Goal: Task Accomplishment & Management: Complete application form

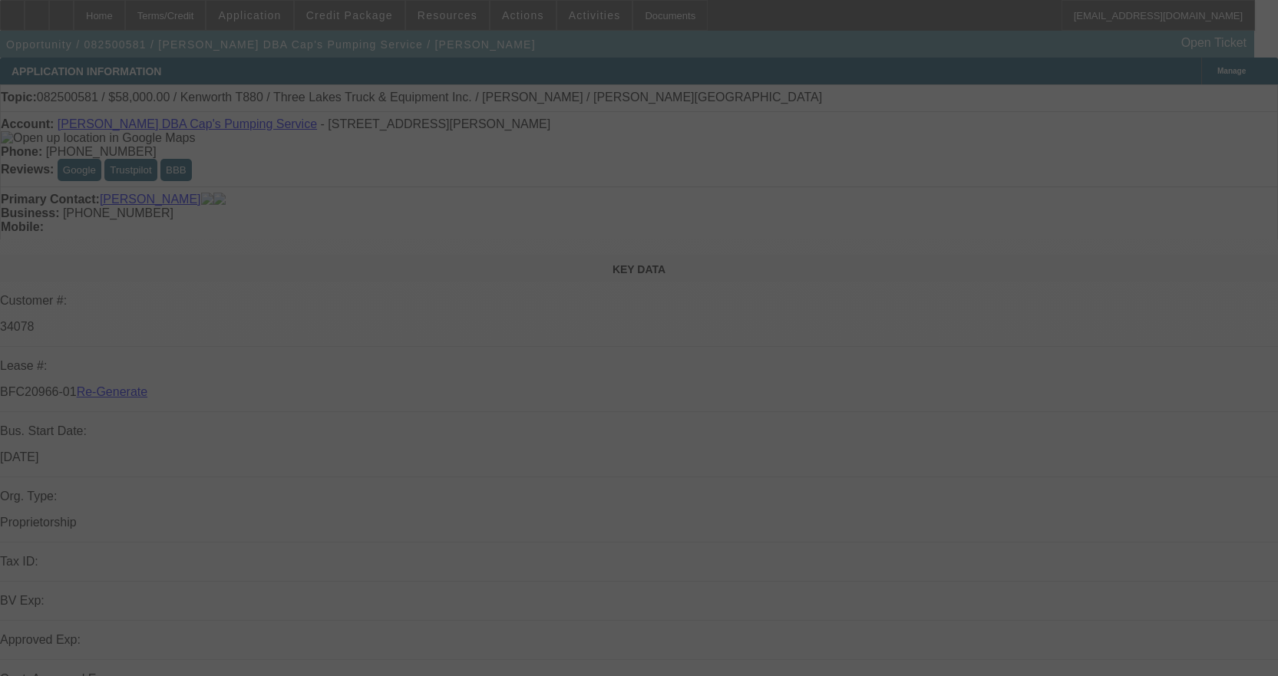
select select "3"
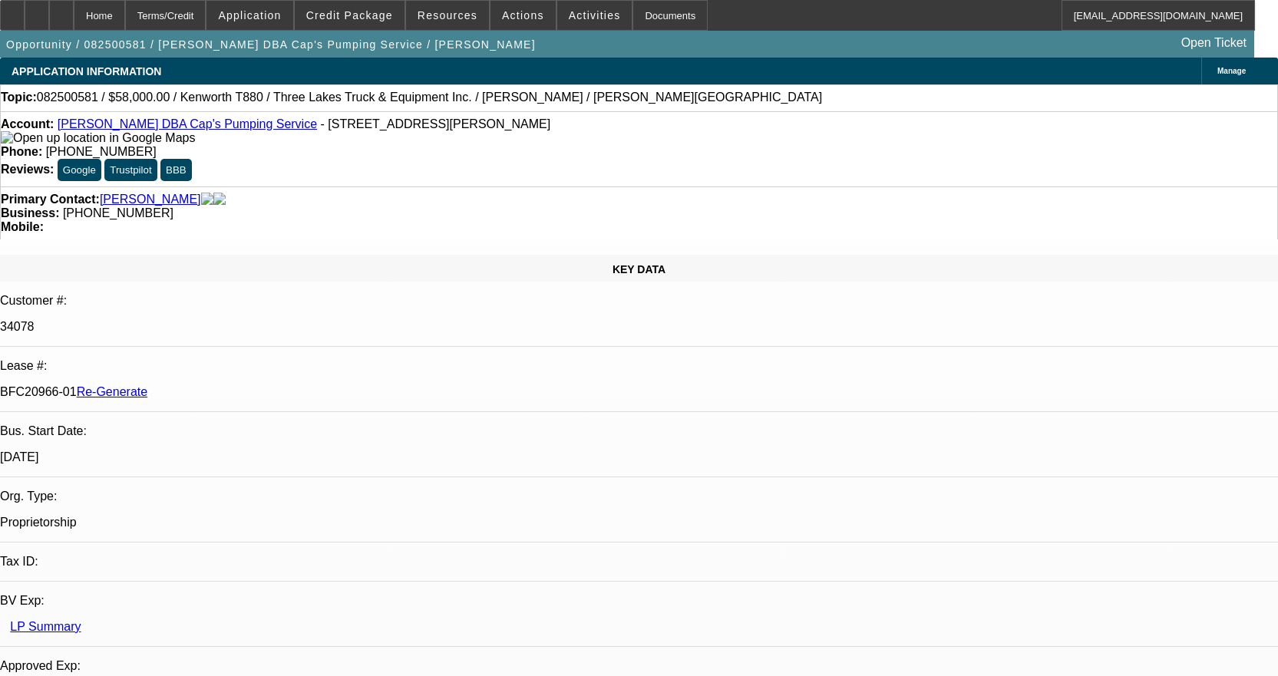
select select "0"
select select "9"
select select "0"
select select "6"
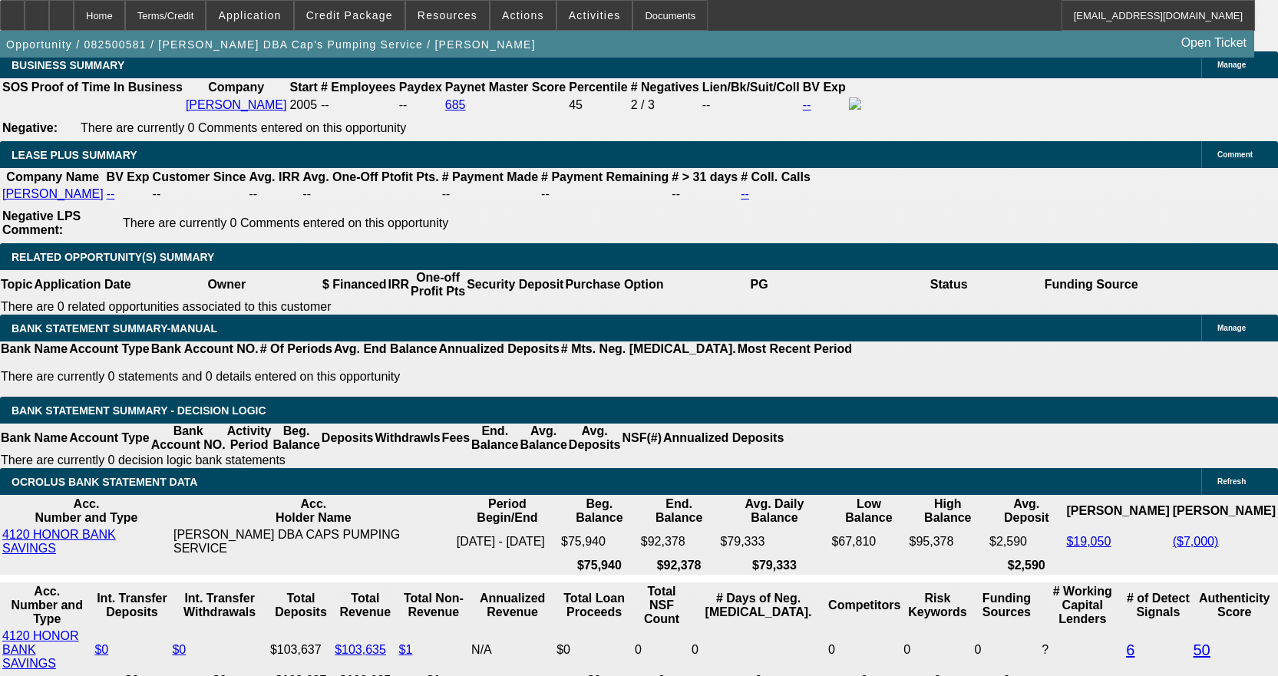
scroll to position [2609, 0]
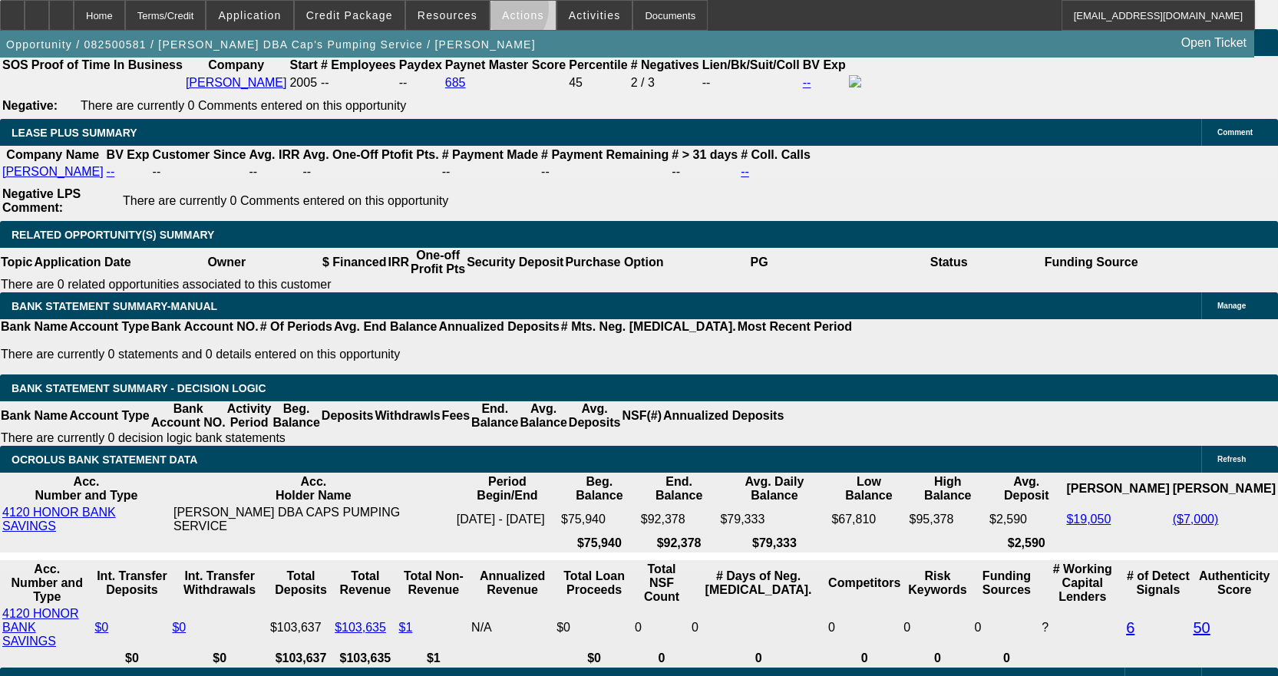
click at [496, 10] on button "Actions" at bounding box center [522, 15] width 65 height 29
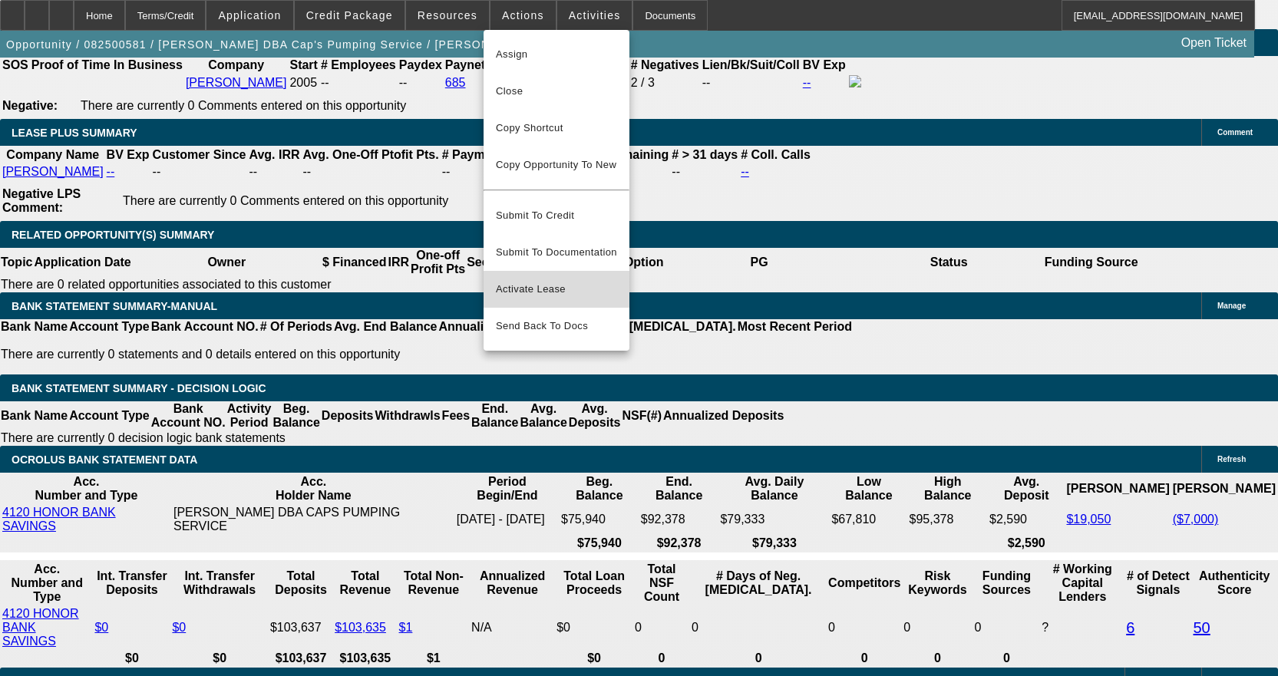
click at [535, 280] on span "Activate Lease" at bounding box center [556, 289] width 121 height 18
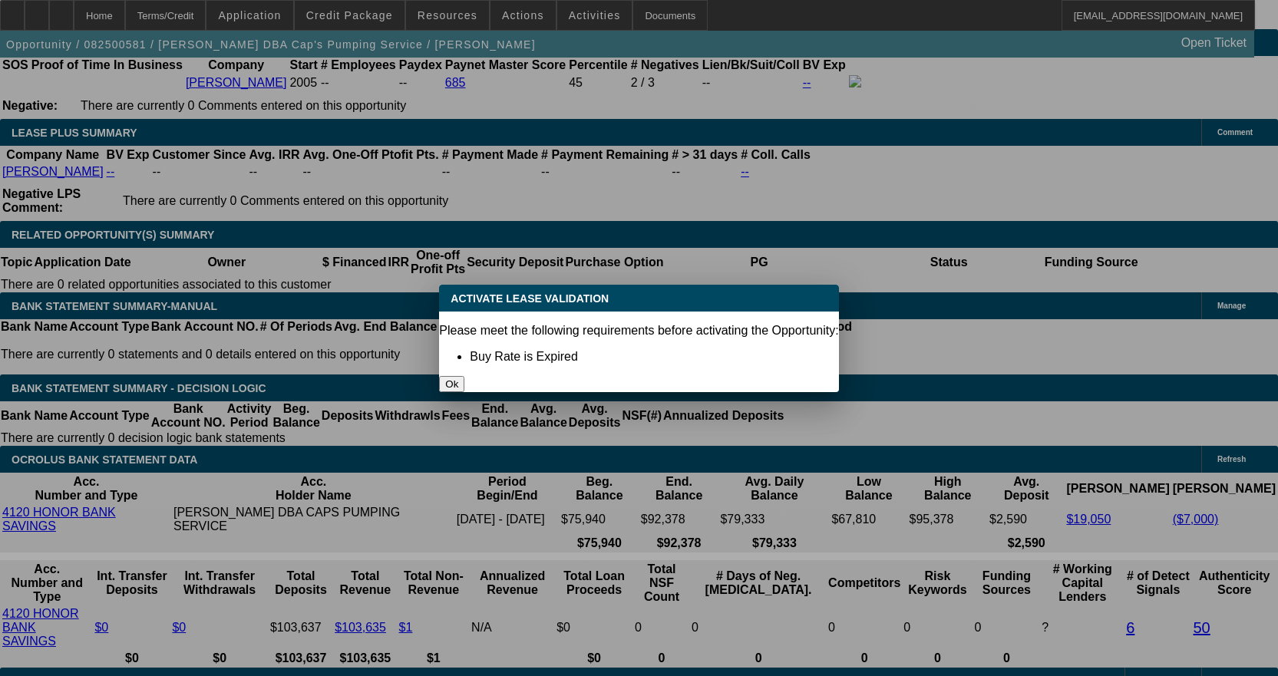
scroll to position [0, 0]
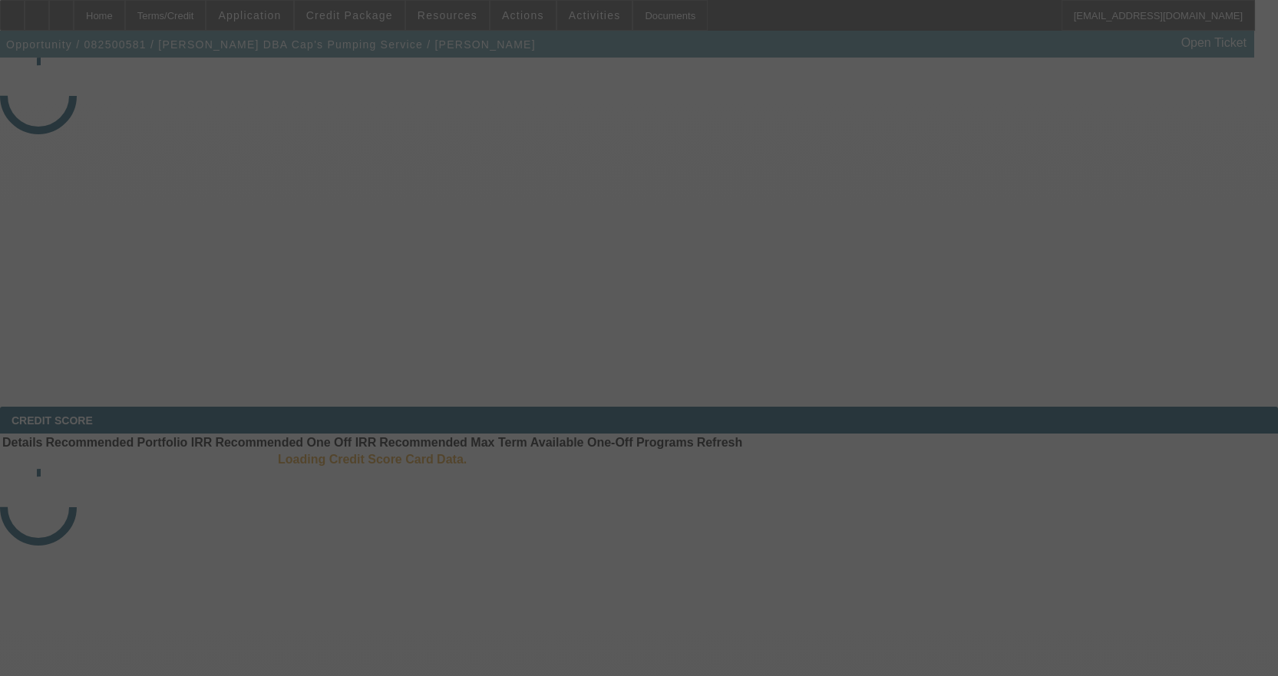
select select "3"
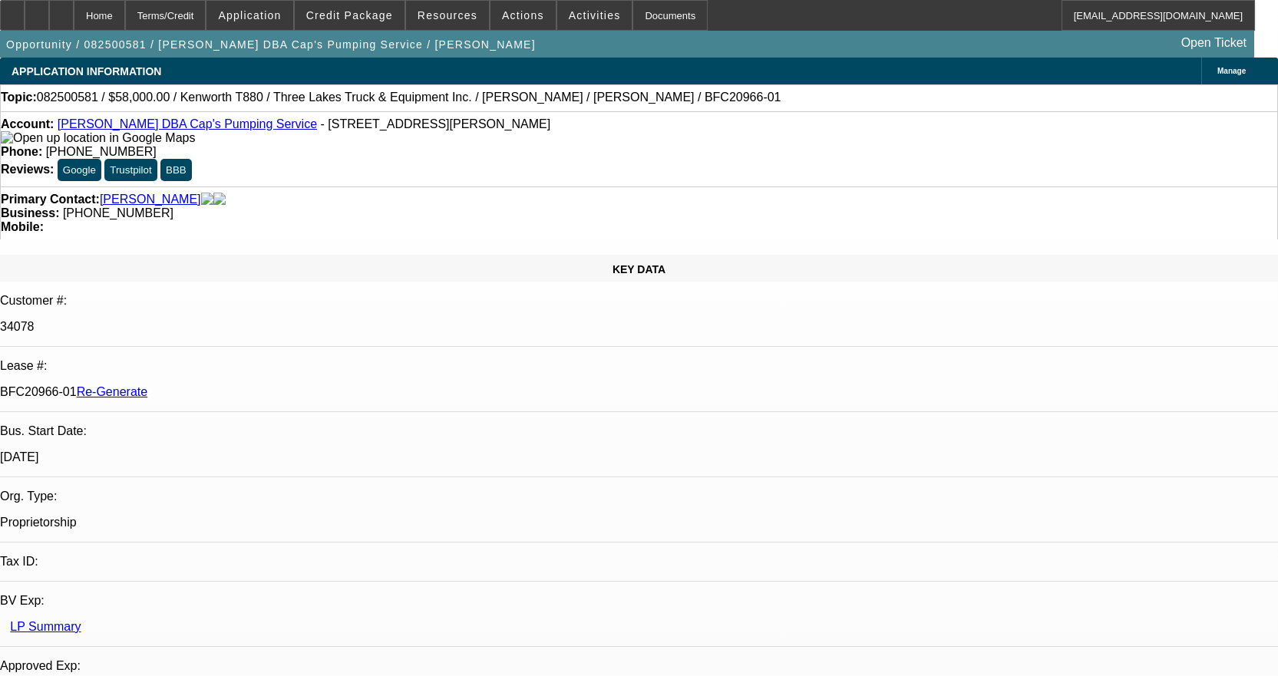
select select "0"
select select "9"
select select "0"
select select "6"
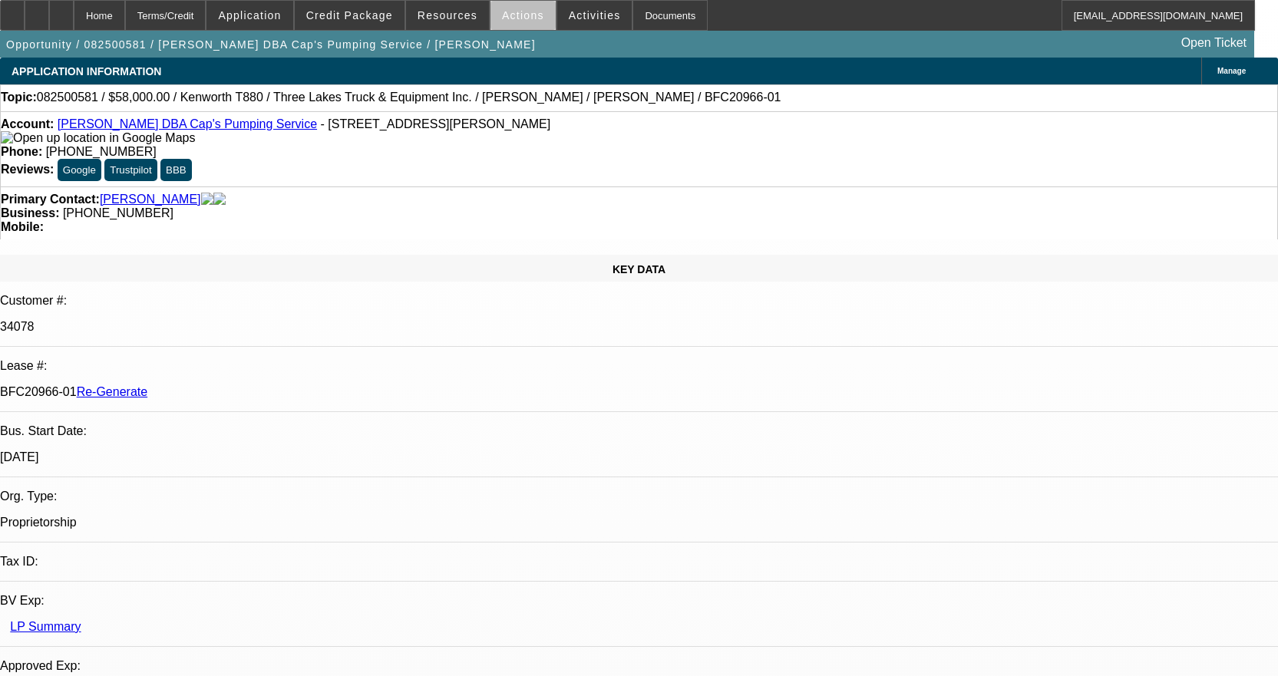
click at [521, 21] on span at bounding box center [522, 15] width 65 height 37
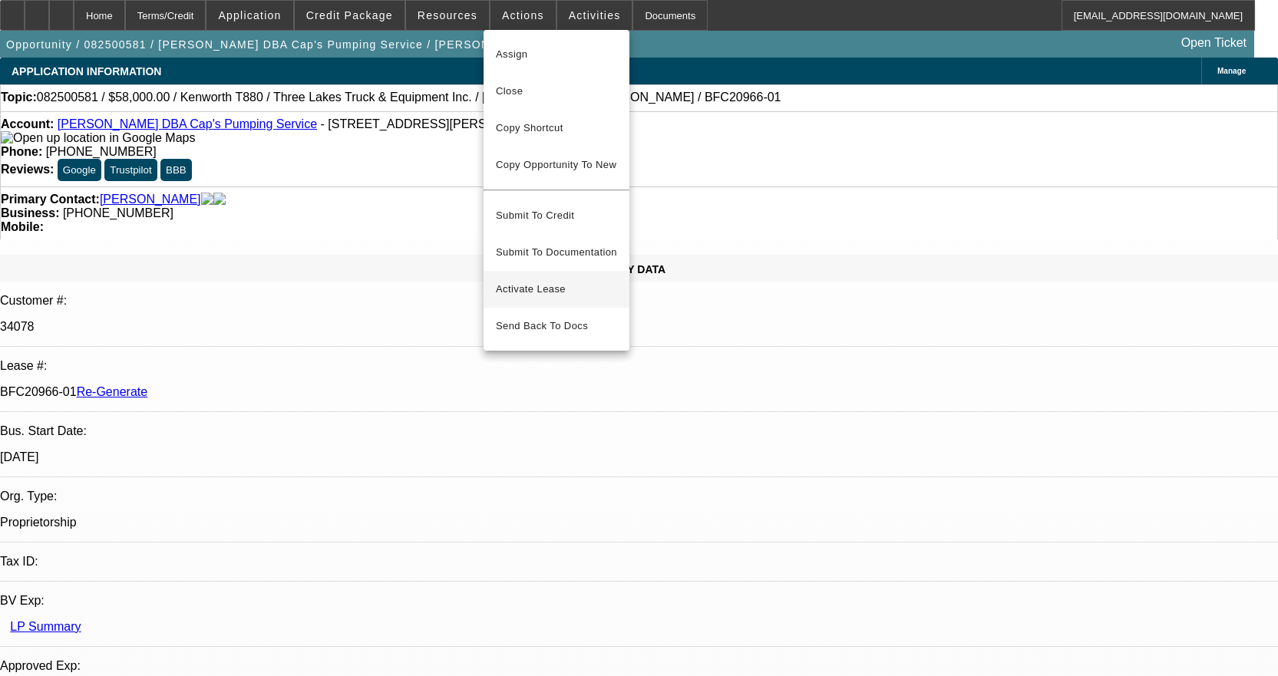
click at [521, 280] on span "Activate Lease" at bounding box center [556, 289] width 121 height 18
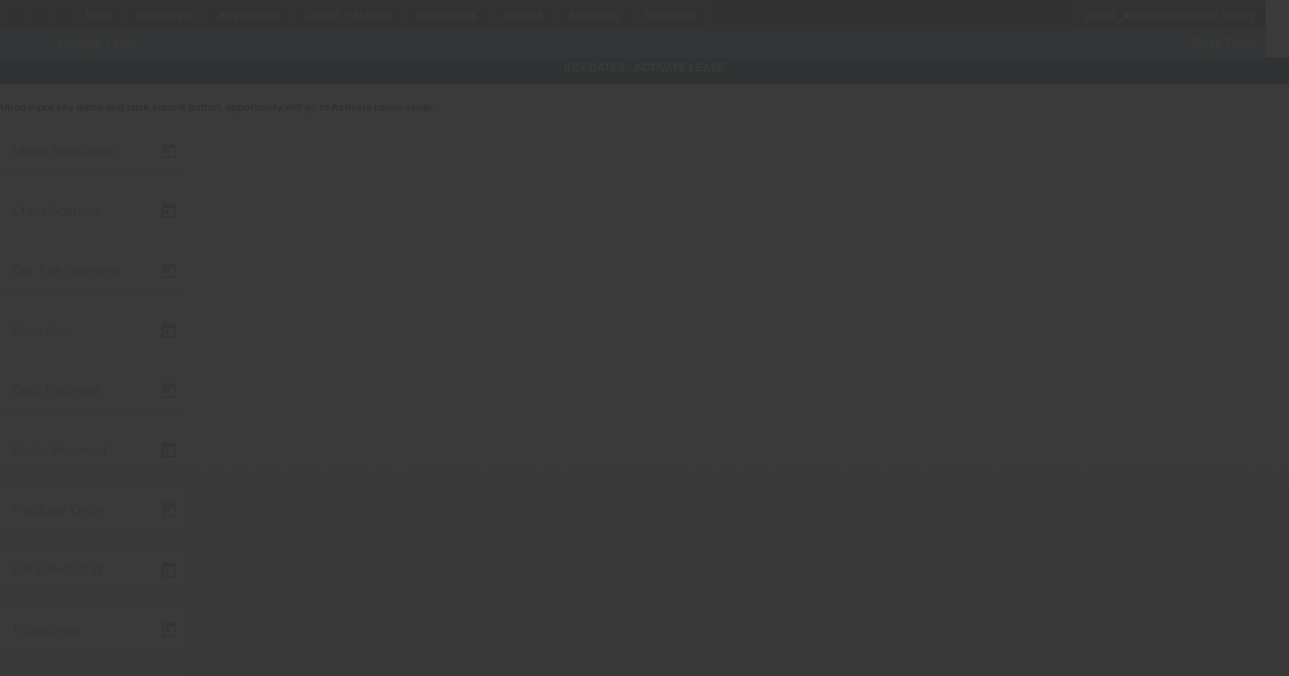
type input "[DATE]"
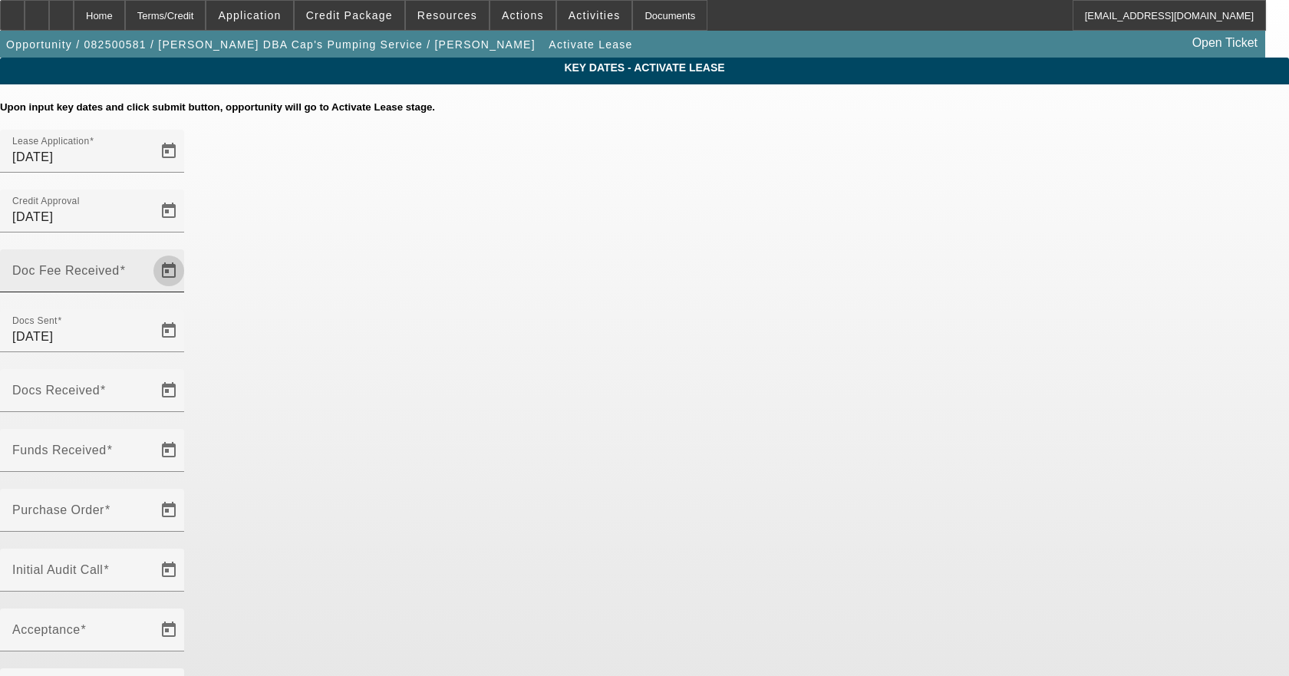
click at [187, 252] on span "Open calendar" at bounding box center [168, 270] width 37 height 37
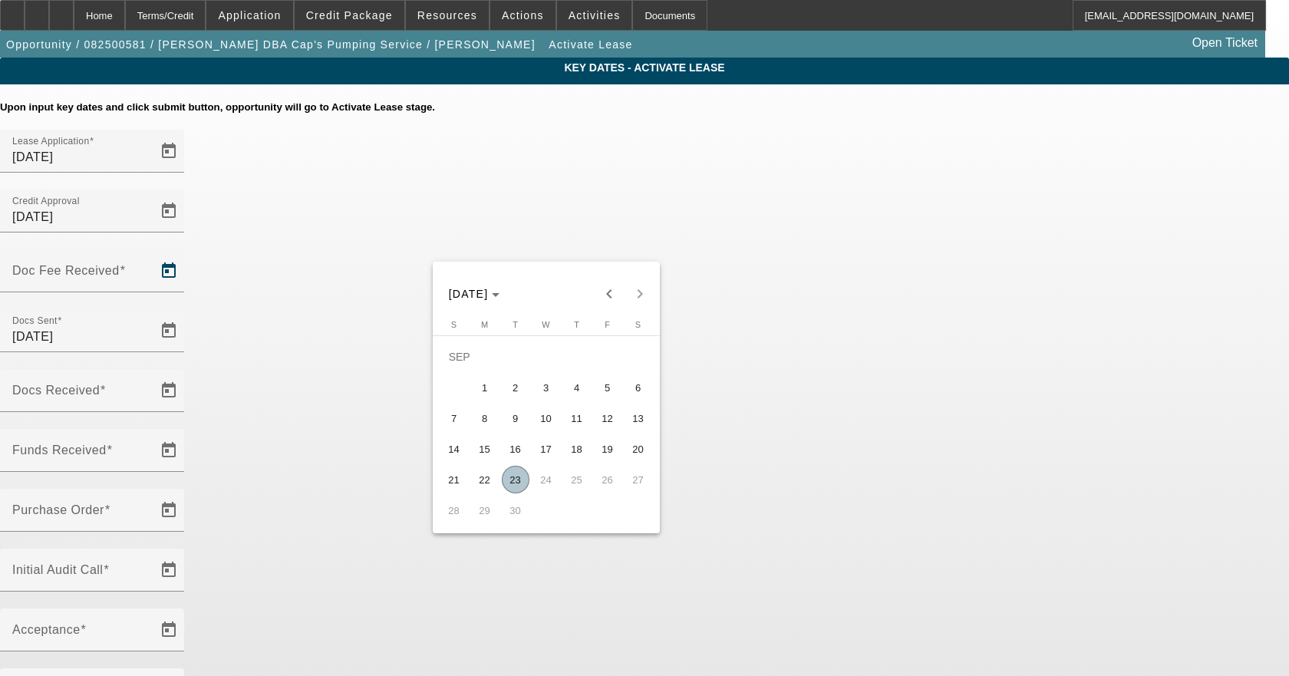
drag, startPoint x: 523, startPoint y: 479, endPoint x: 555, endPoint y: 425, distance: 62.3
click at [523, 478] on span "23" at bounding box center [516, 480] width 28 height 28
type input "[DATE]"
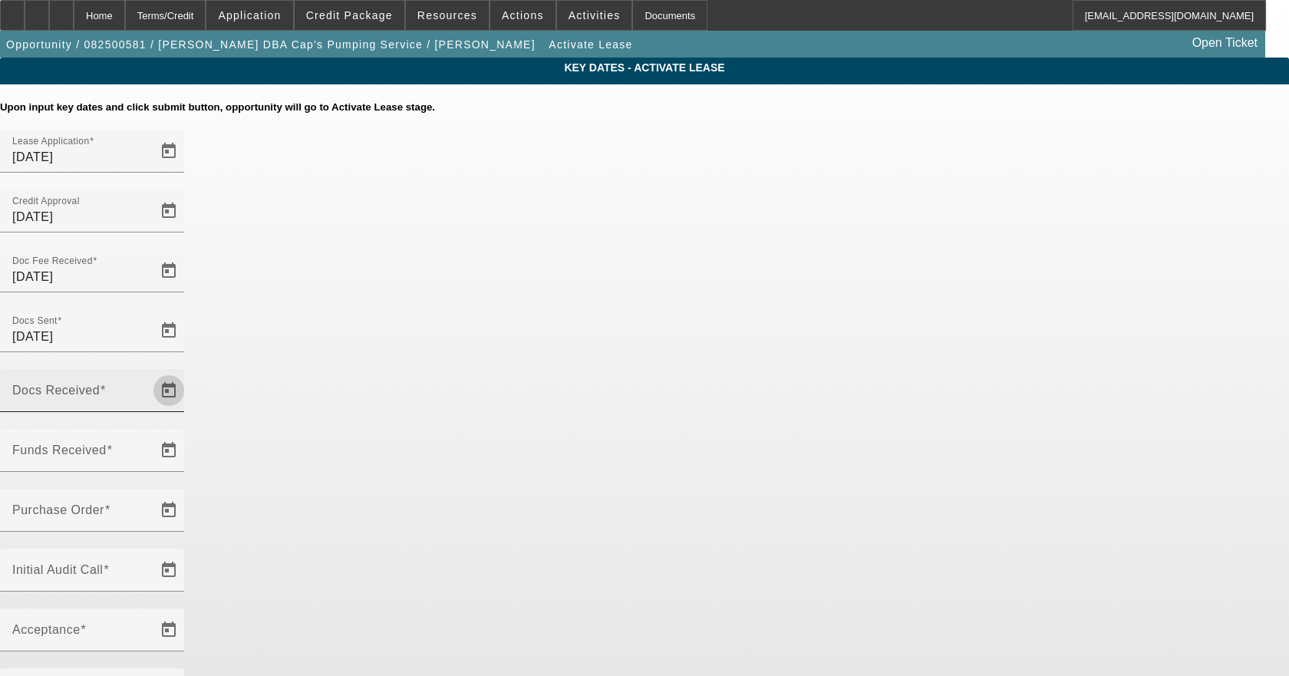
click at [187, 372] on span "Open calendar" at bounding box center [168, 390] width 37 height 37
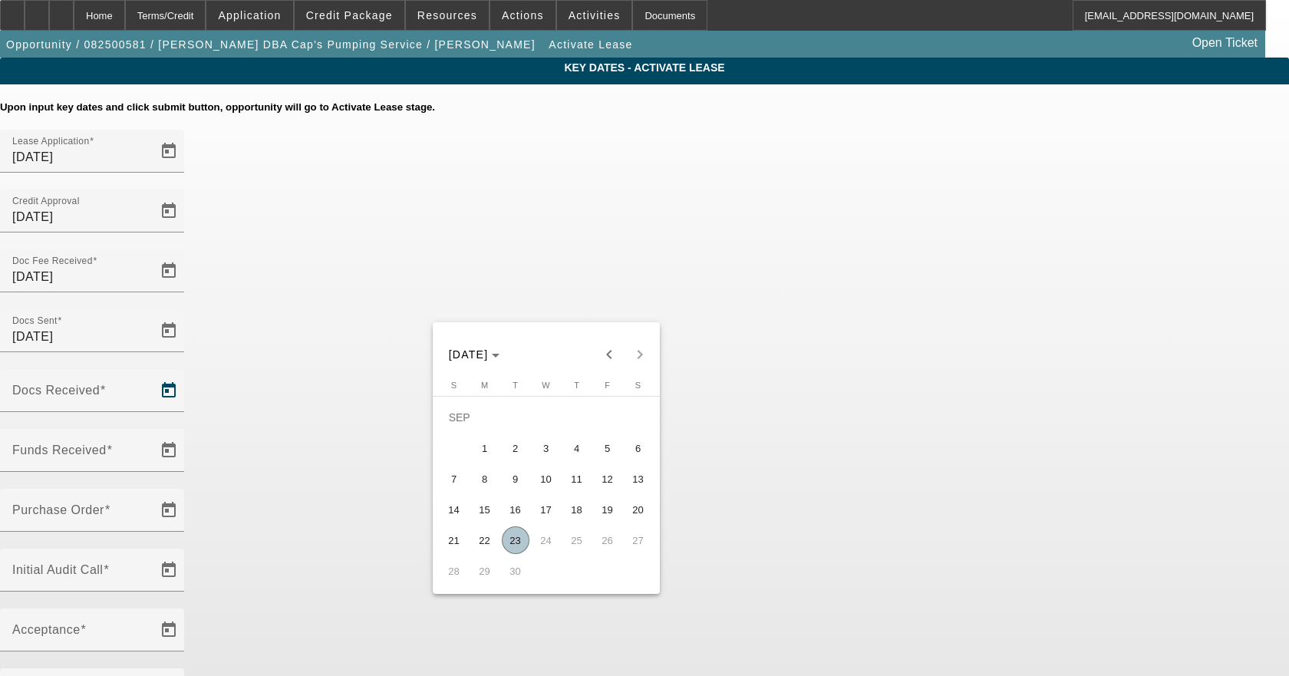
click at [515, 540] on span "23" at bounding box center [516, 540] width 28 height 28
type input "[DATE]"
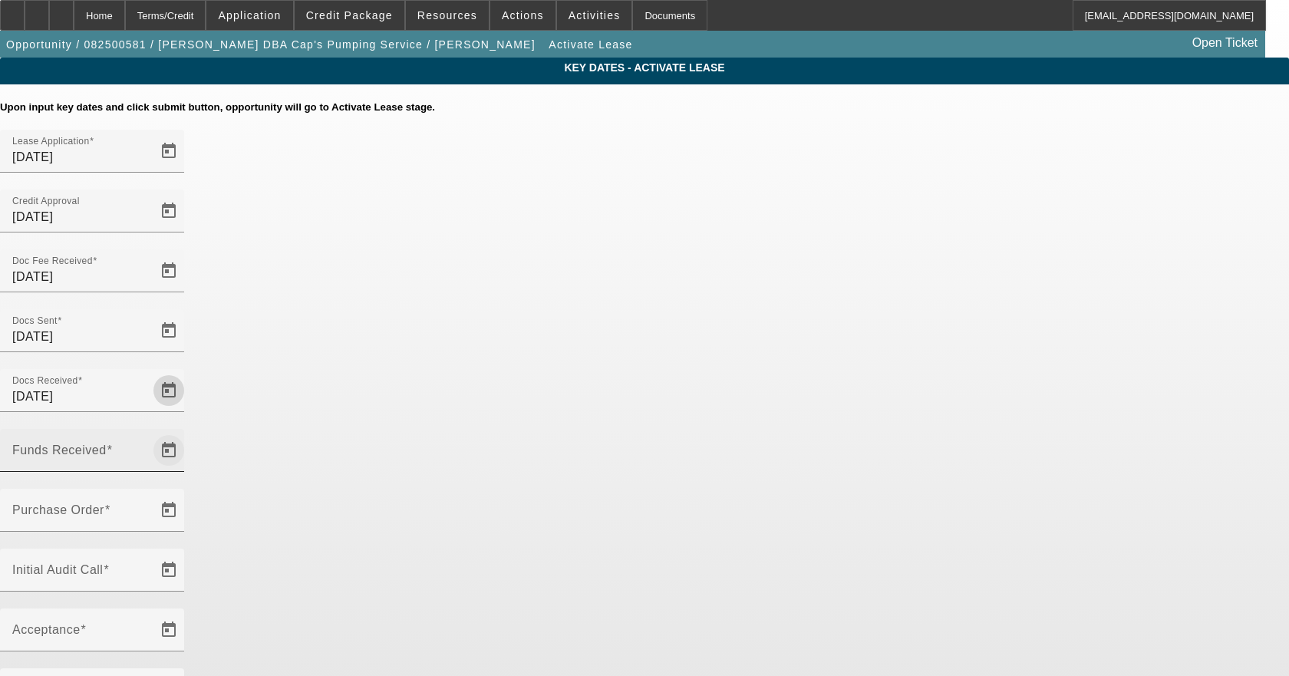
click at [187, 432] on span "Open calendar" at bounding box center [168, 450] width 37 height 37
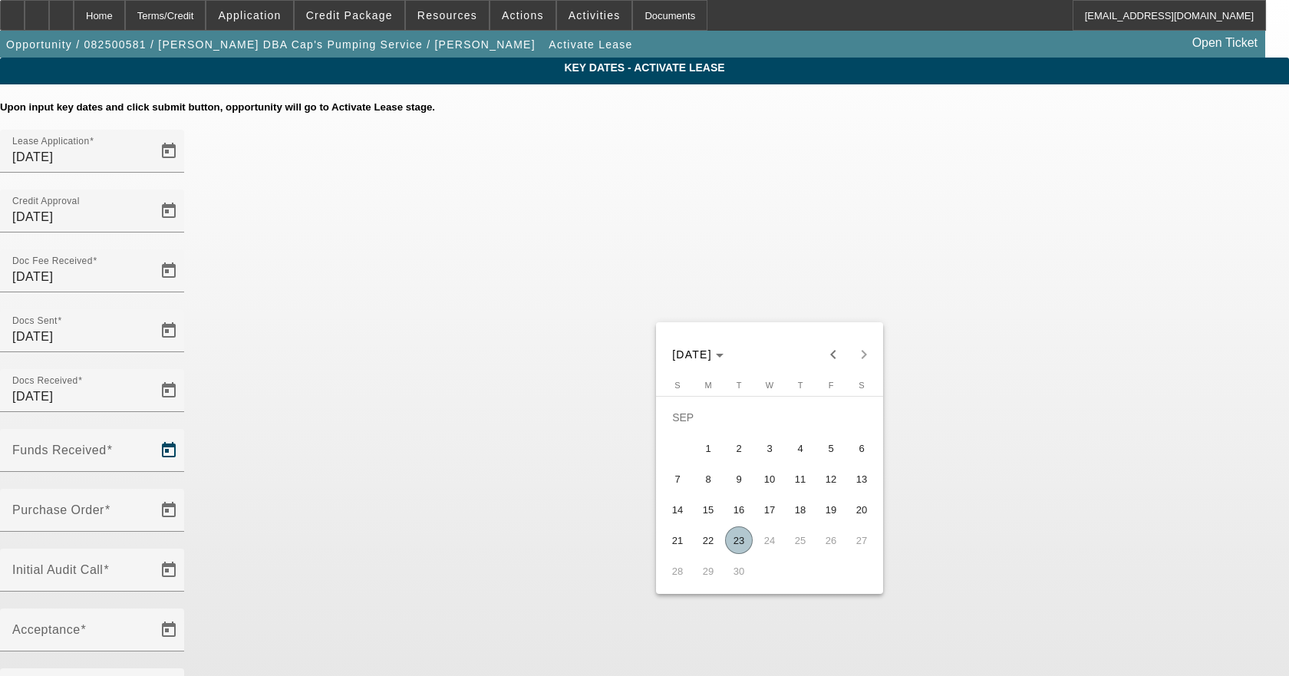
click at [733, 549] on span "23" at bounding box center [739, 540] width 28 height 28
type input "[DATE]"
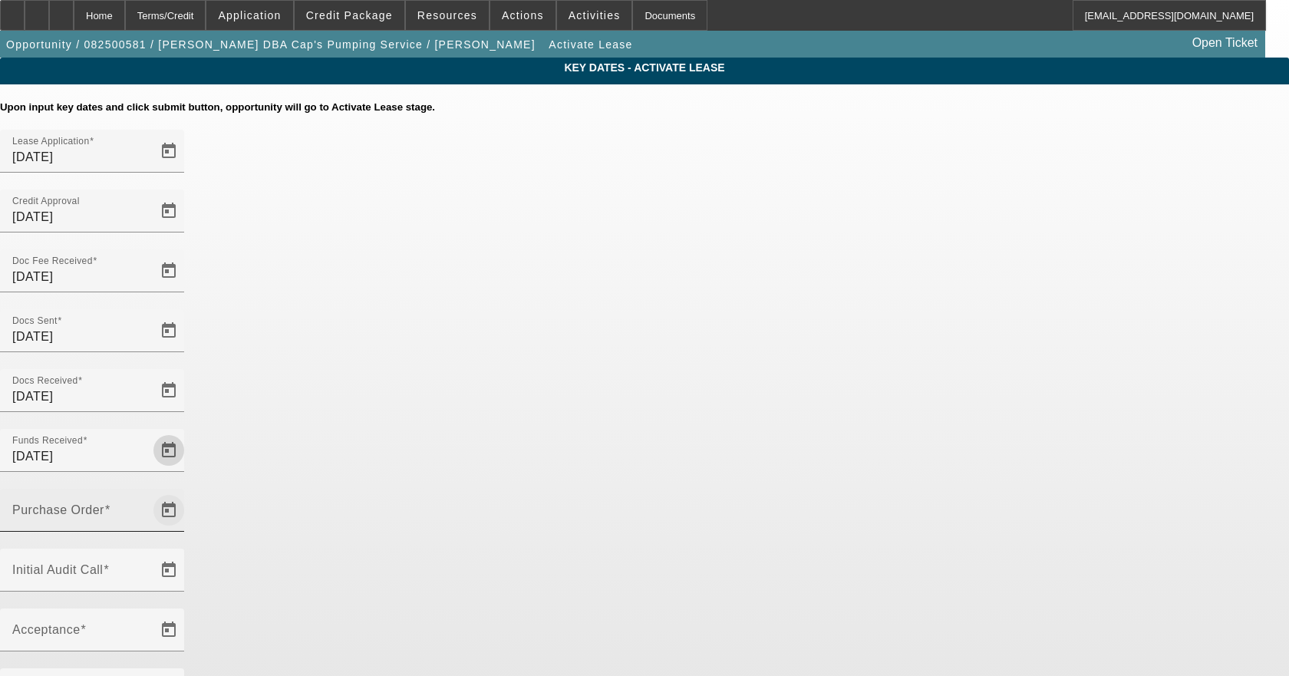
click at [187, 492] on span "Open calendar" at bounding box center [168, 510] width 37 height 37
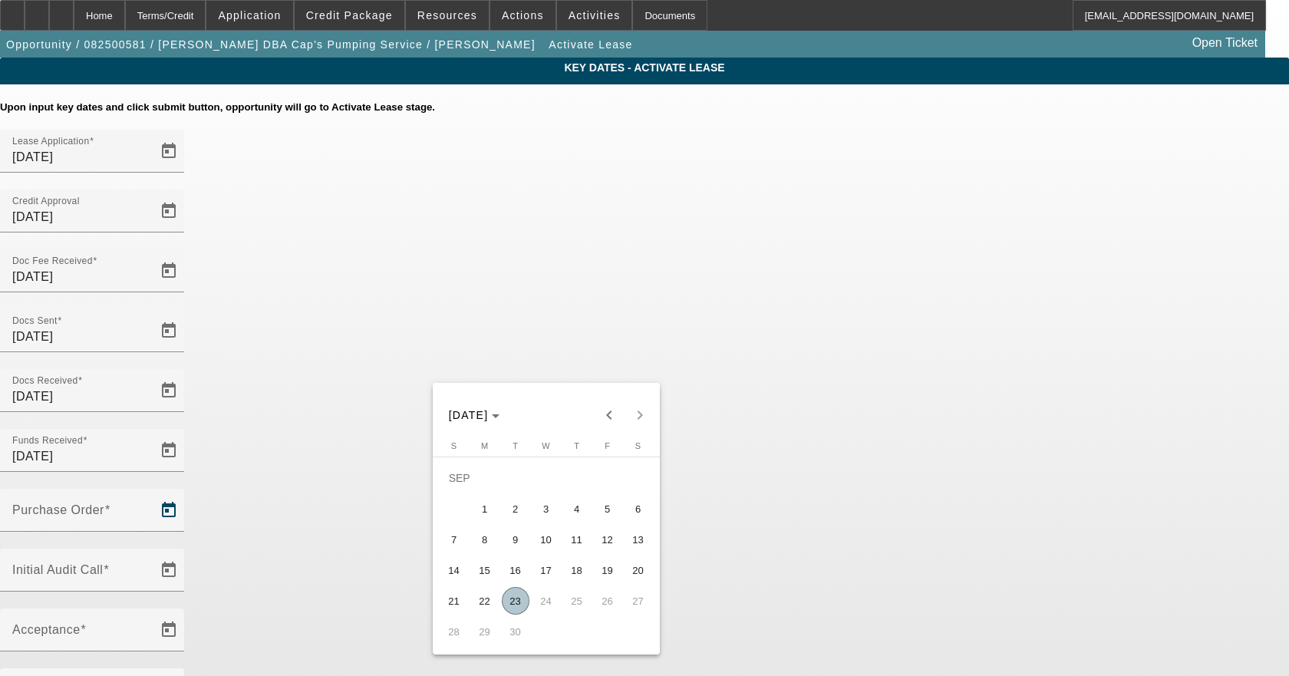
click at [520, 609] on span "23" at bounding box center [516, 601] width 28 height 28
type input "[DATE]"
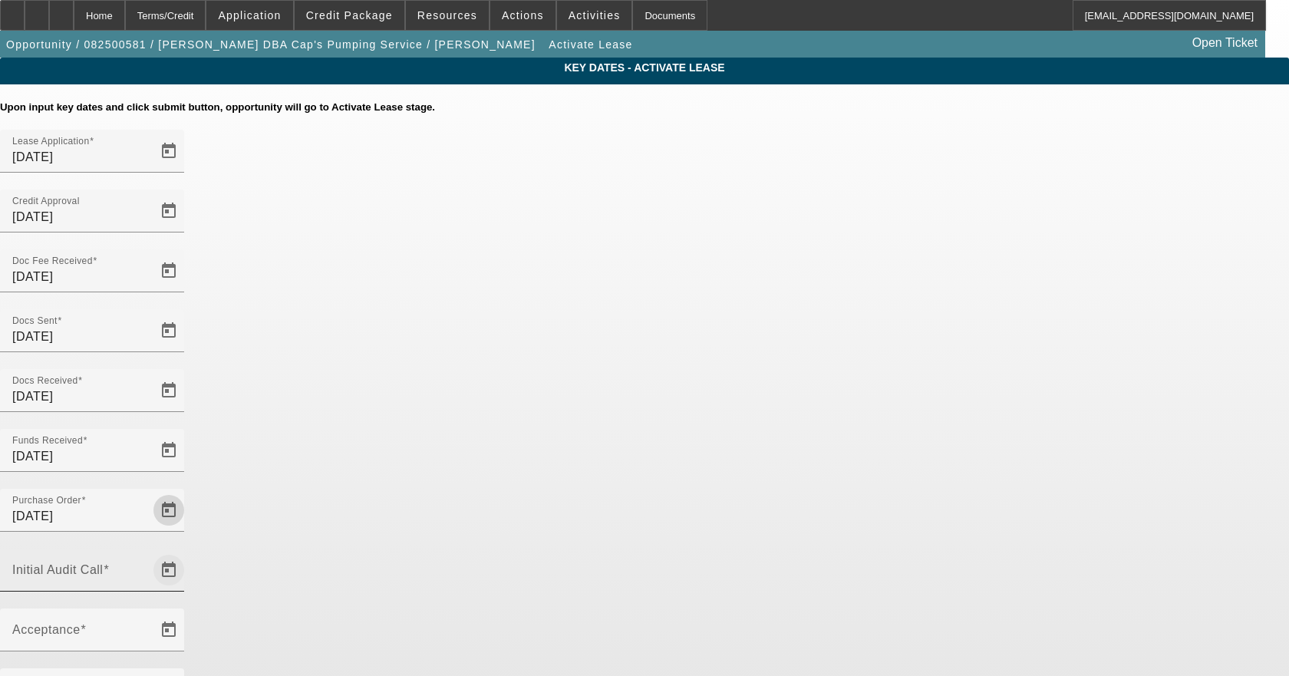
click at [187, 552] on span "Open calendar" at bounding box center [168, 570] width 37 height 37
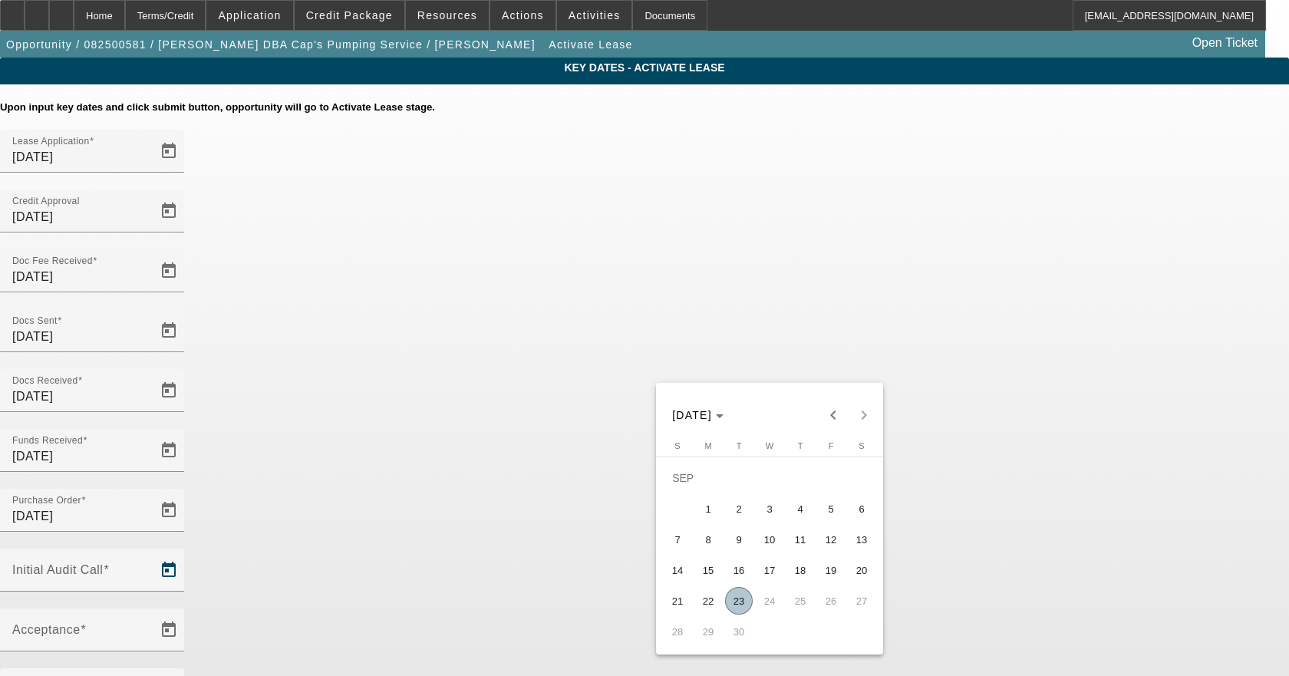
click at [739, 611] on span "23" at bounding box center [739, 601] width 28 height 28
type input "[DATE]"
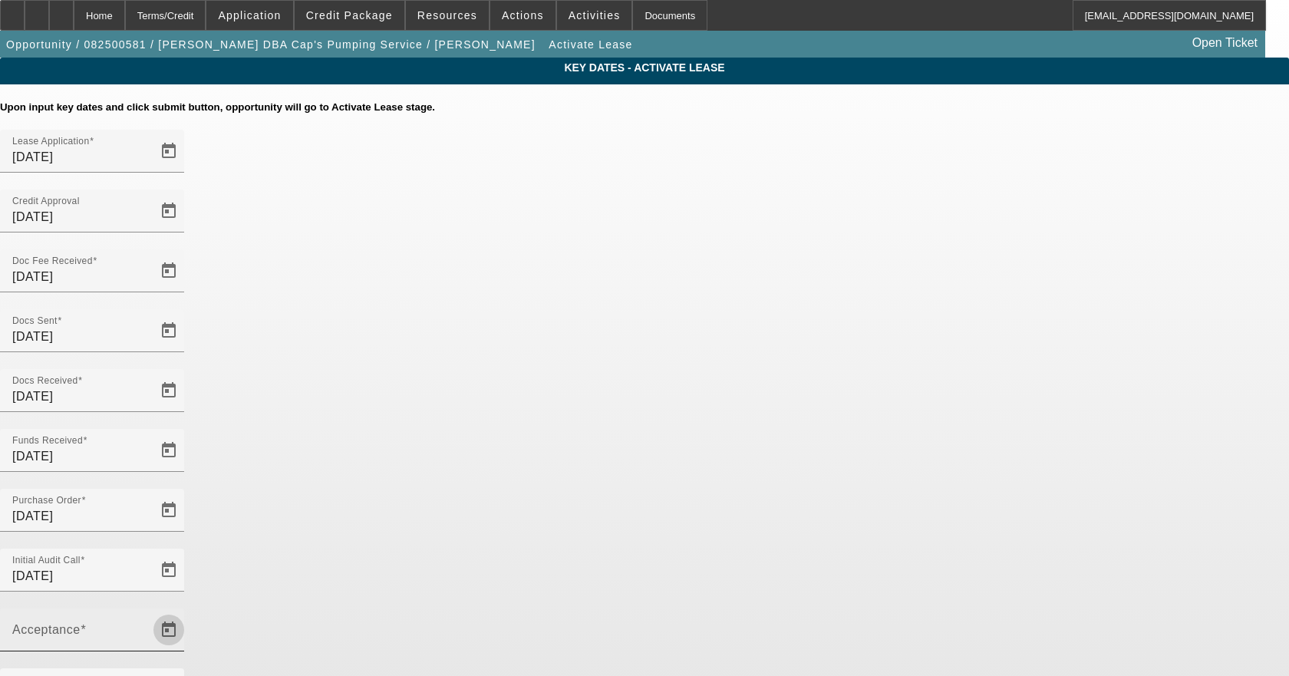
click at [187, 612] on span "Open calendar" at bounding box center [168, 630] width 37 height 37
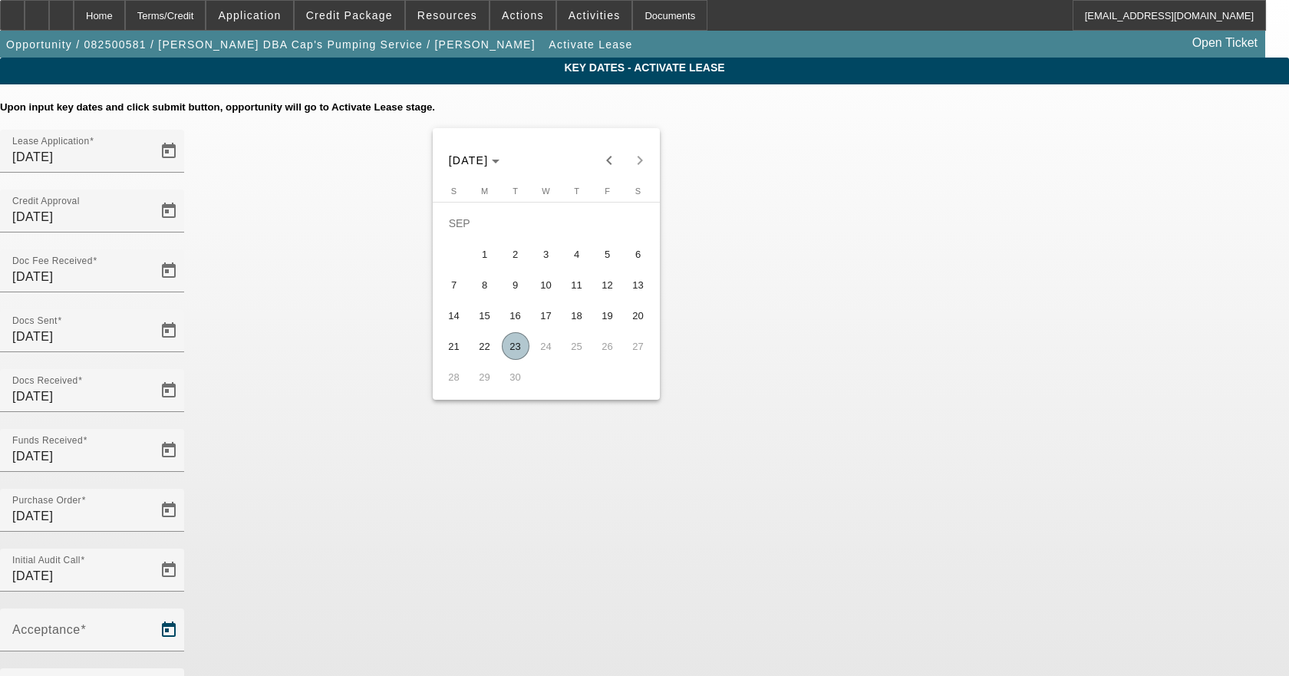
click at [513, 348] on span "23" at bounding box center [516, 346] width 28 height 28
type input "[DATE]"
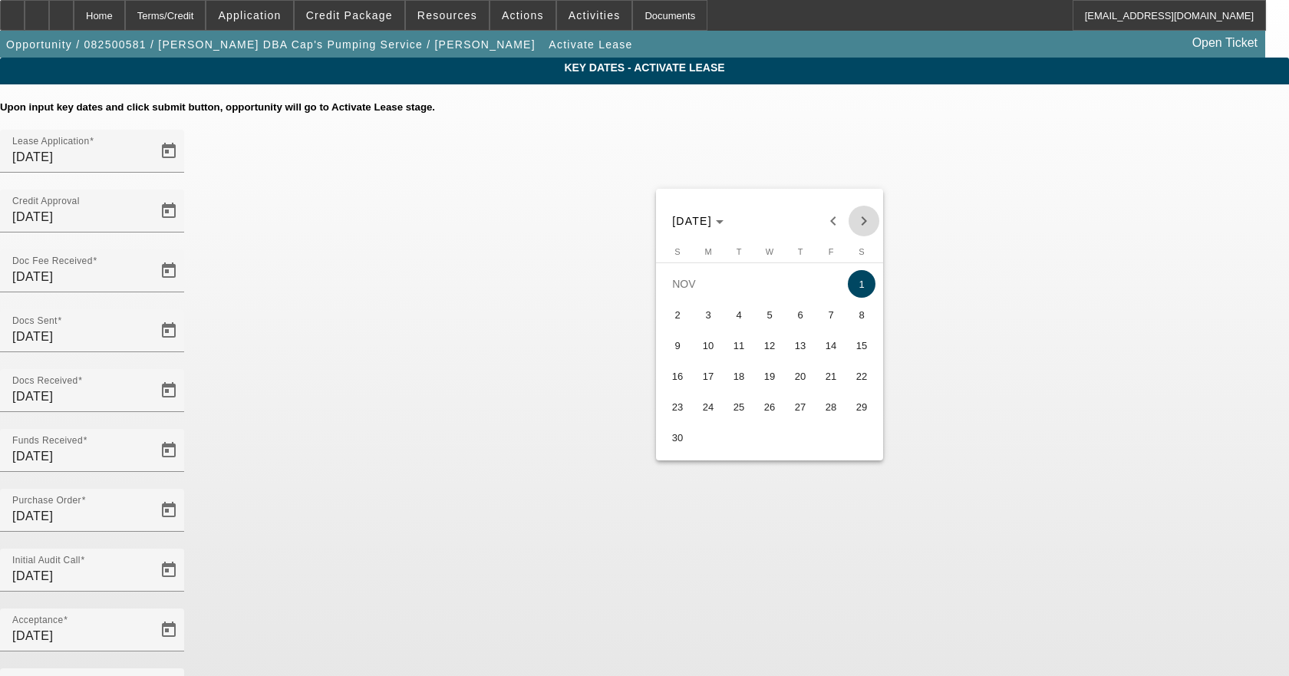
click at [869, 216] on span "Next month" at bounding box center [864, 221] width 31 height 31
click at [714, 320] on span "1" at bounding box center [708, 315] width 28 height 28
type input "[DATE]"
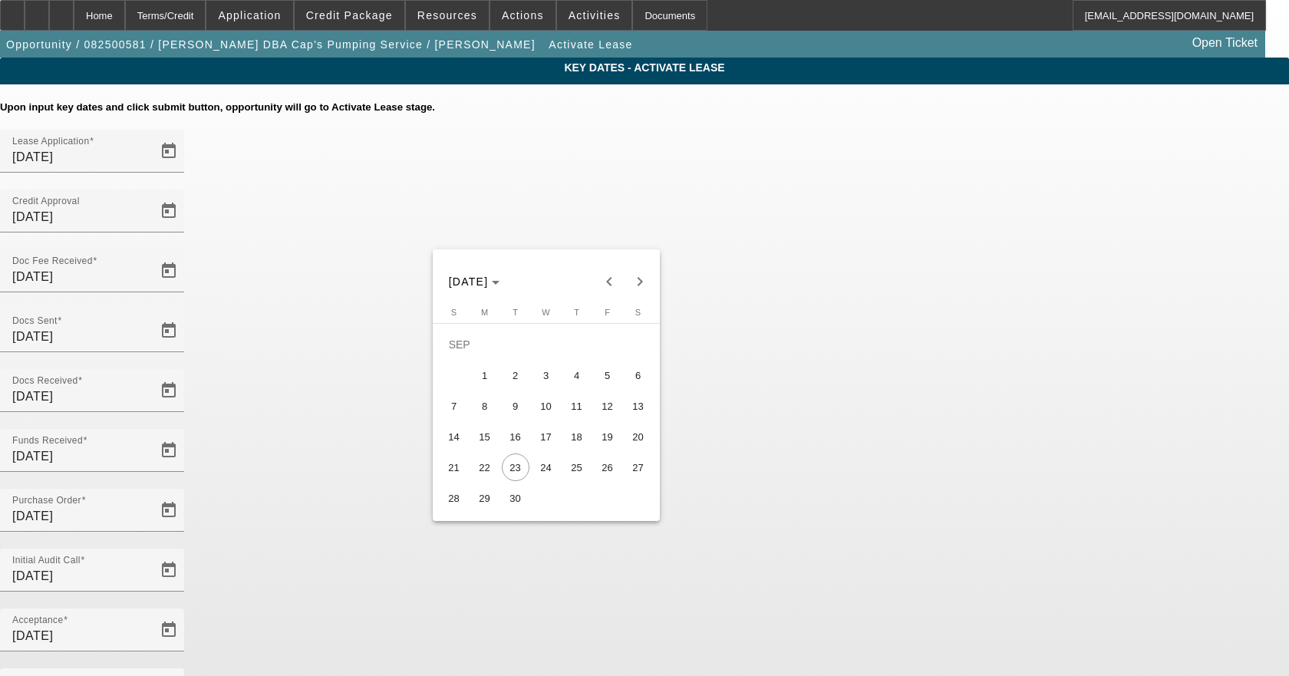
click at [584, 468] on span "25" at bounding box center [577, 468] width 28 height 28
type input "[DATE]"
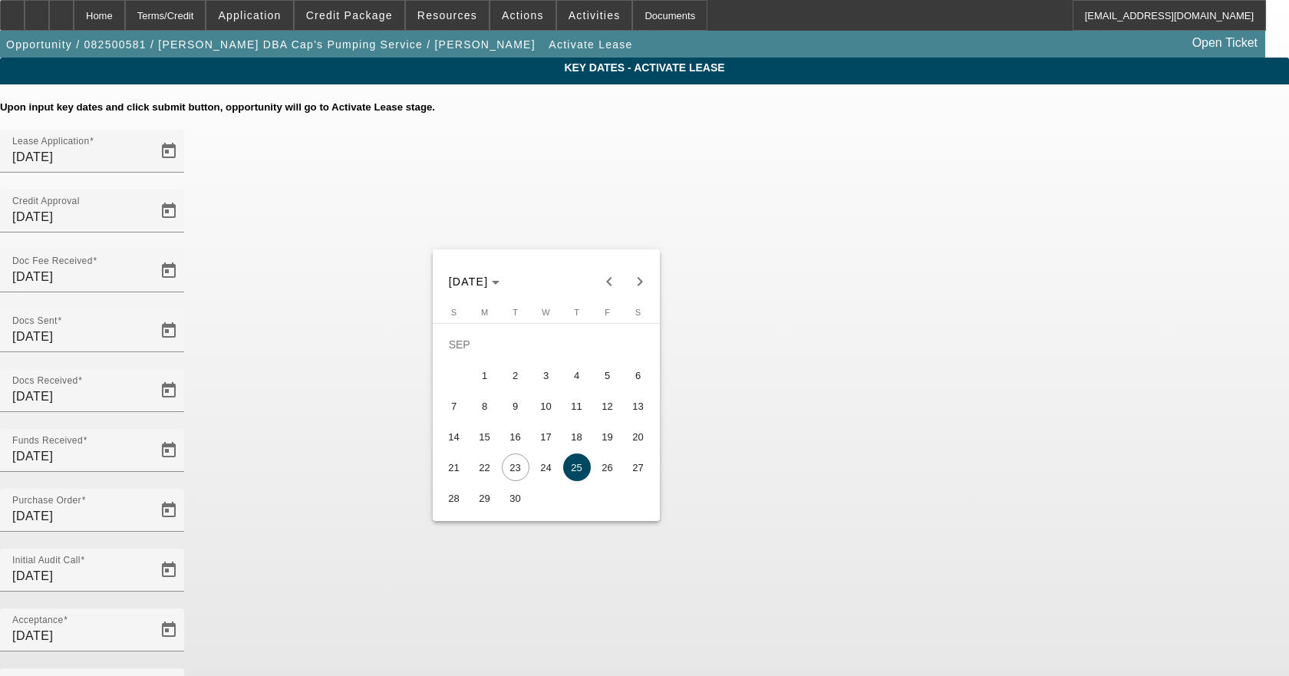
click at [575, 477] on span "25" at bounding box center [577, 468] width 28 height 28
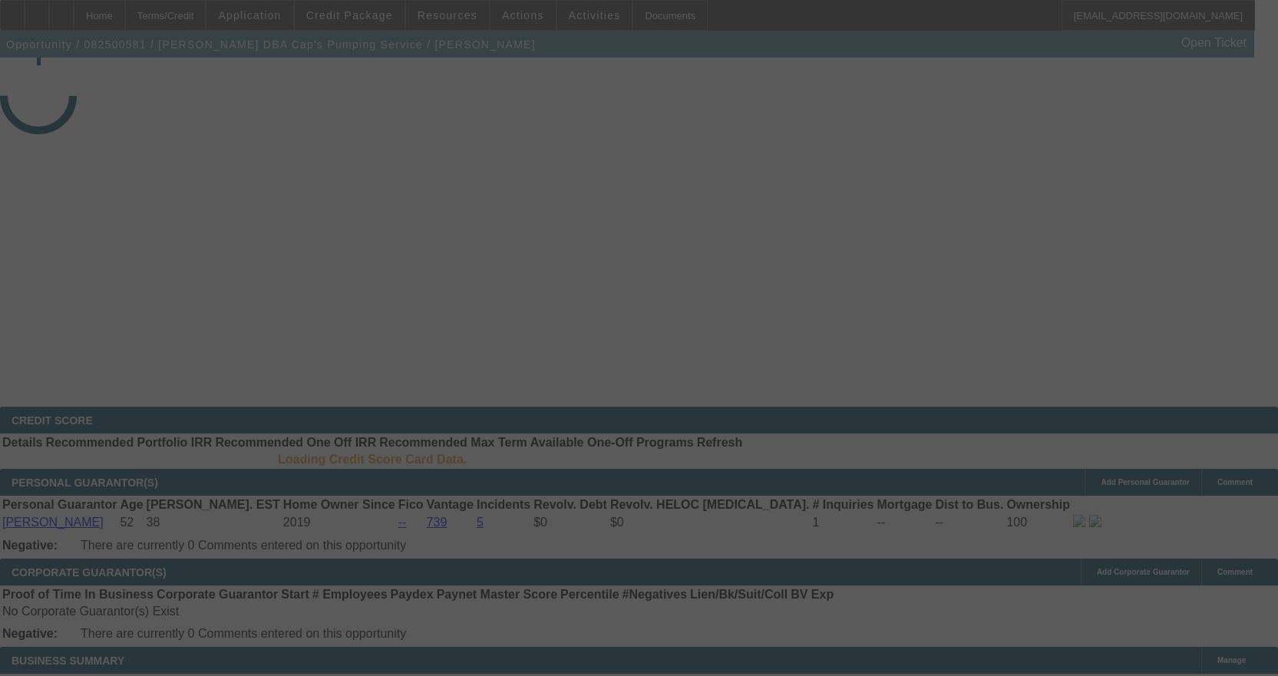
select select "4"
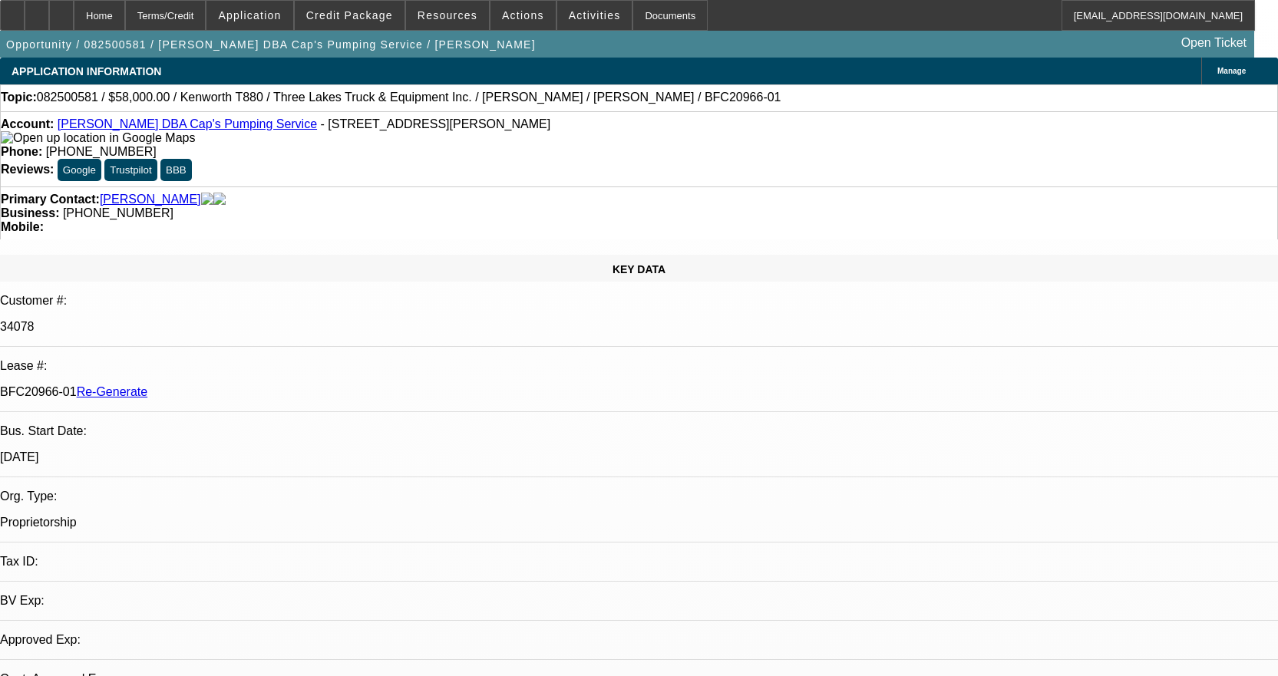
select select "0"
select select "9"
select select "0"
select select "6"
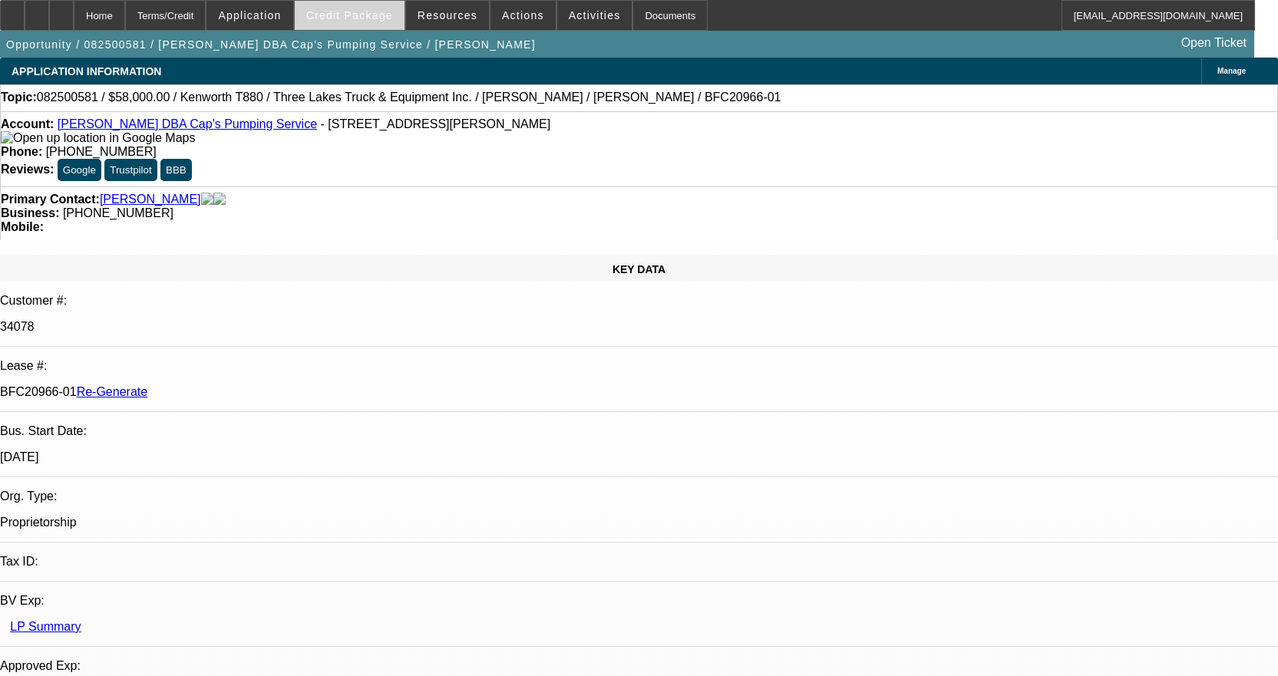
click at [386, 6] on span at bounding box center [350, 15] width 110 height 37
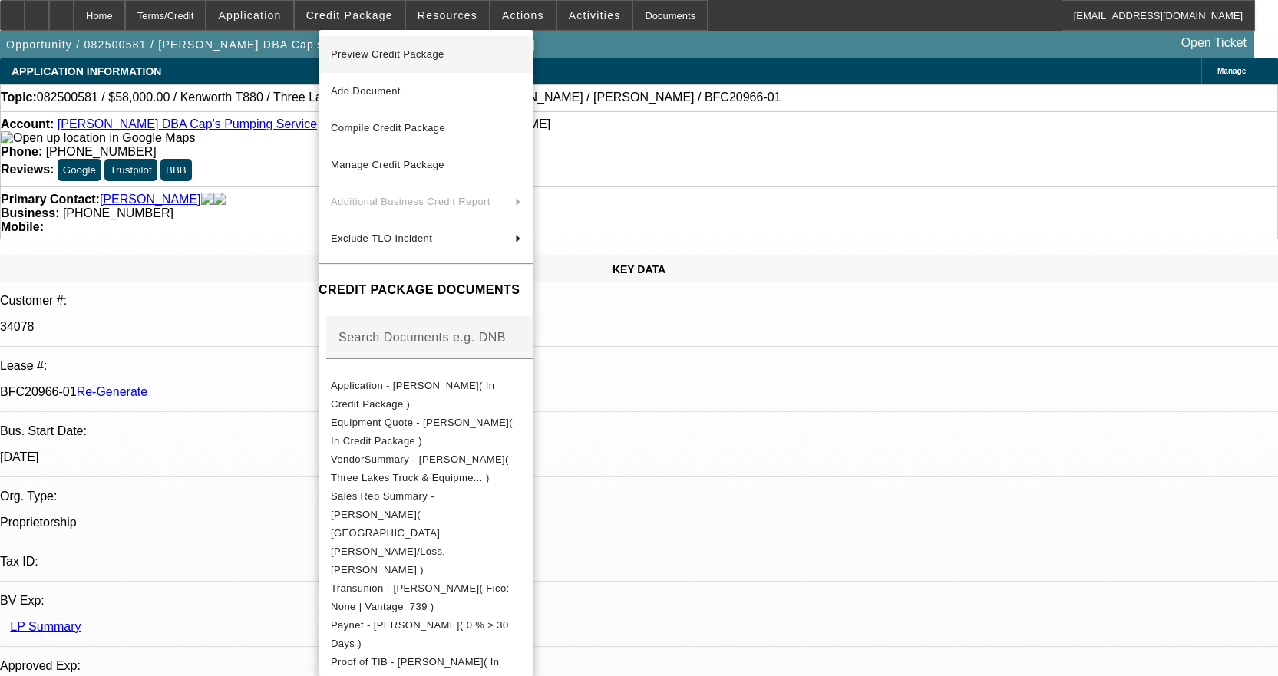
click at [395, 51] on span "Preview Credit Package" at bounding box center [388, 54] width 114 height 12
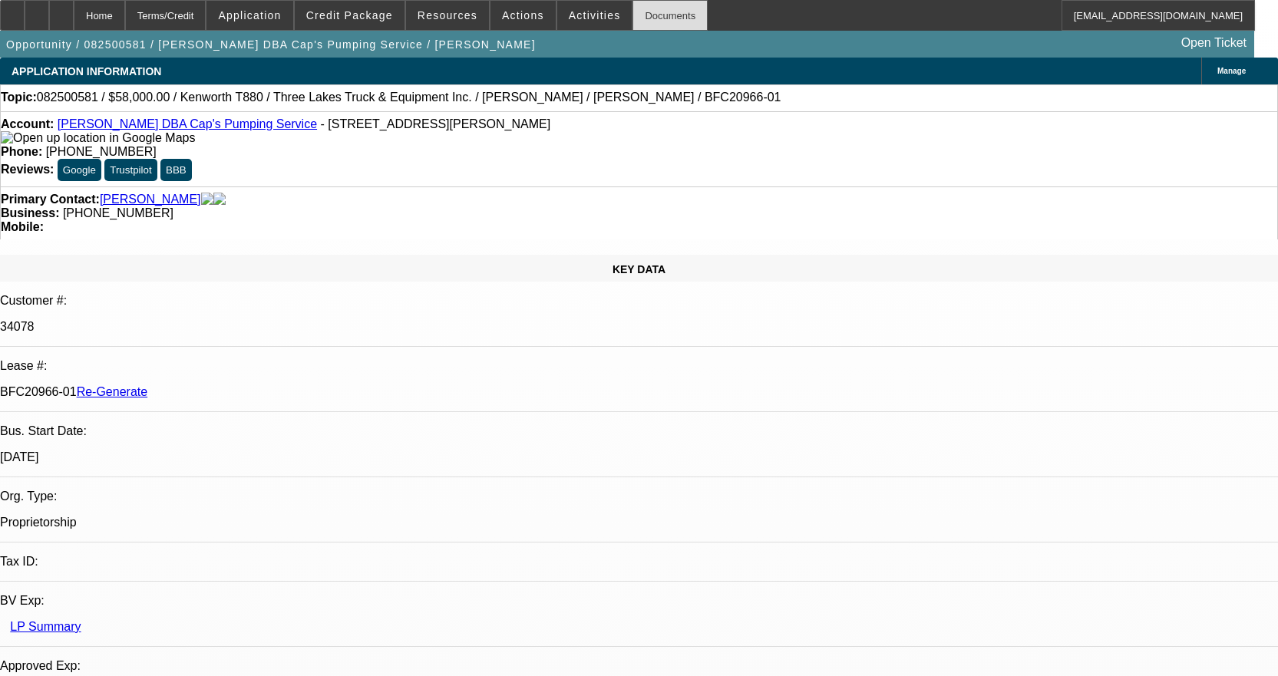
click at [645, 22] on div "Documents" at bounding box center [669, 15] width 75 height 31
click at [366, 9] on span "Credit Package" at bounding box center [349, 15] width 87 height 12
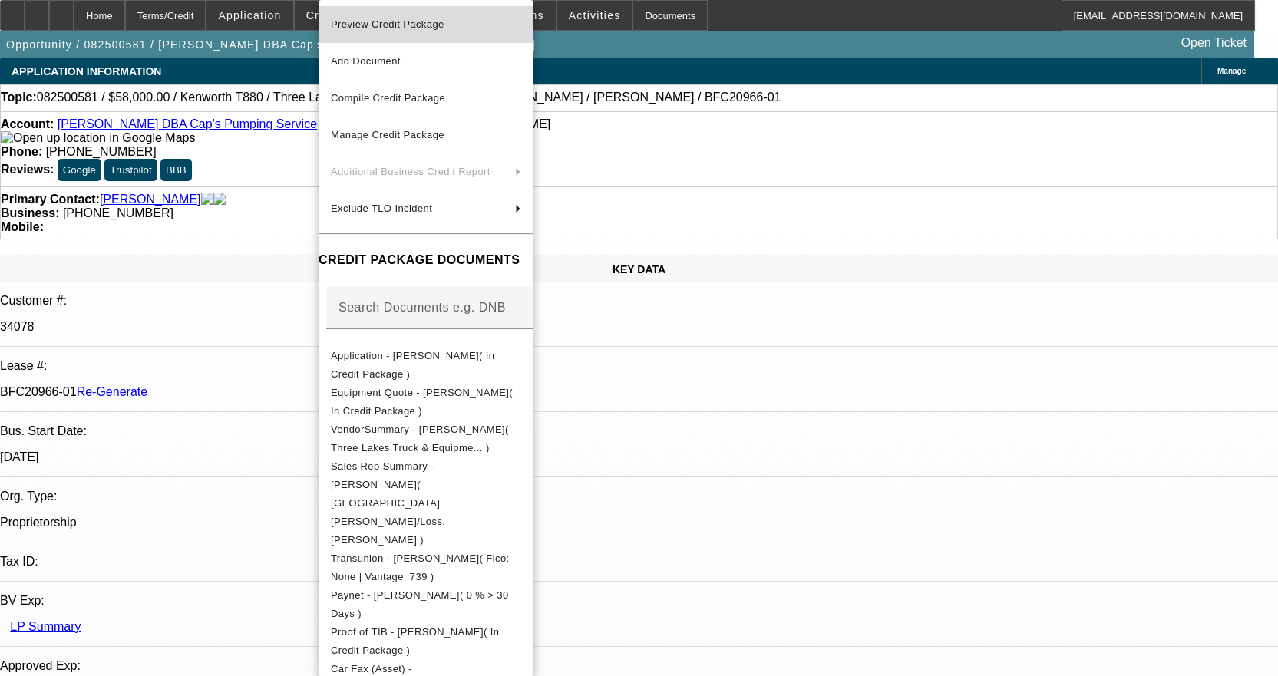
click at [371, 25] on span "Preview Credit Package" at bounding box center [388, 24] width 114 height 12
